Goal: Navigation & Orientation: Find specific page/section

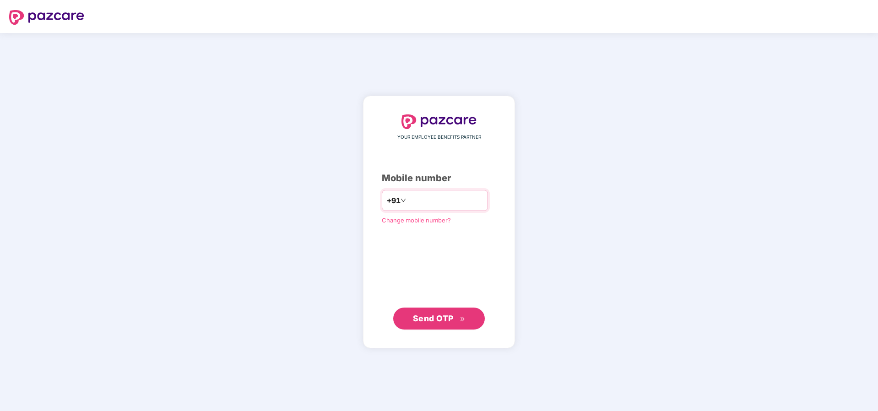
type input "**********"
click at [429, 318] on span "Send OTP" at bounding box center [433, 318] width 41 height 10
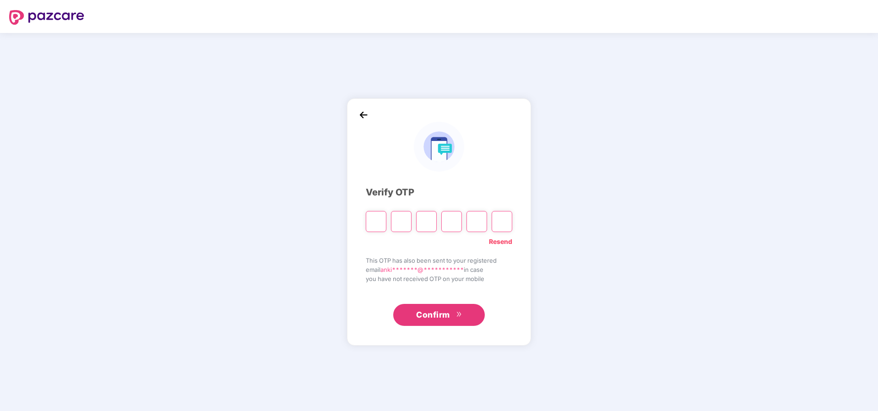
type input "*"
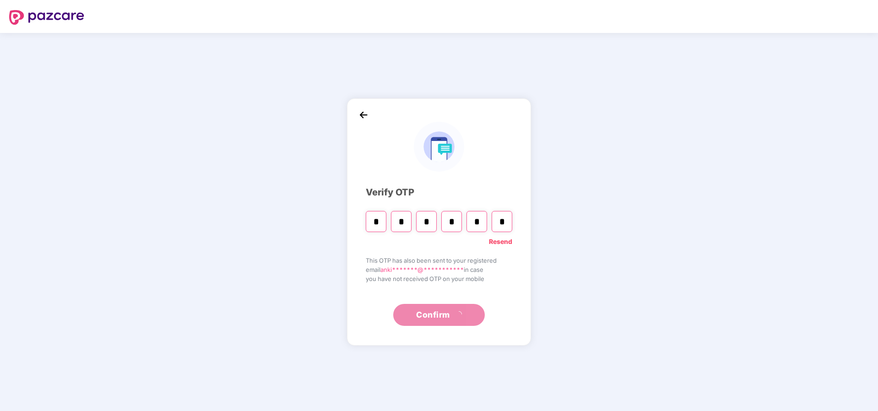
type input "*"
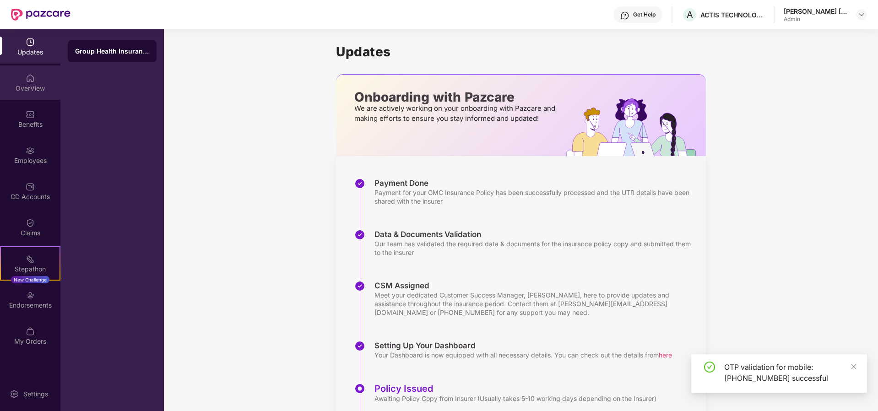
click at [24, 86] on div "OverView" at bounding box center [30, 88] width 60 height 9
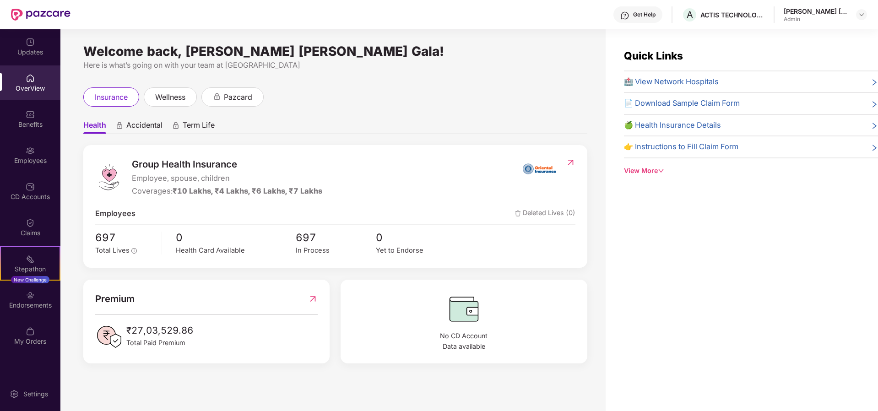
click at [33, 114] on img at bounding box center [30, 114] width 9 height 9
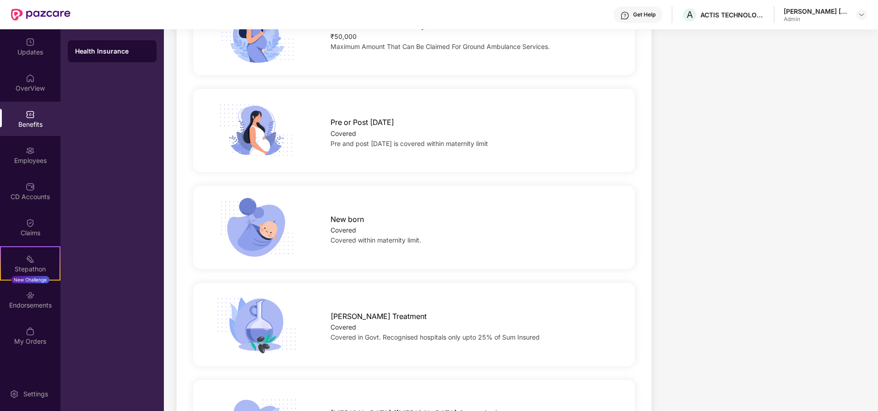
scroll to position [1099, 0]
